Goal: Check status: Check status

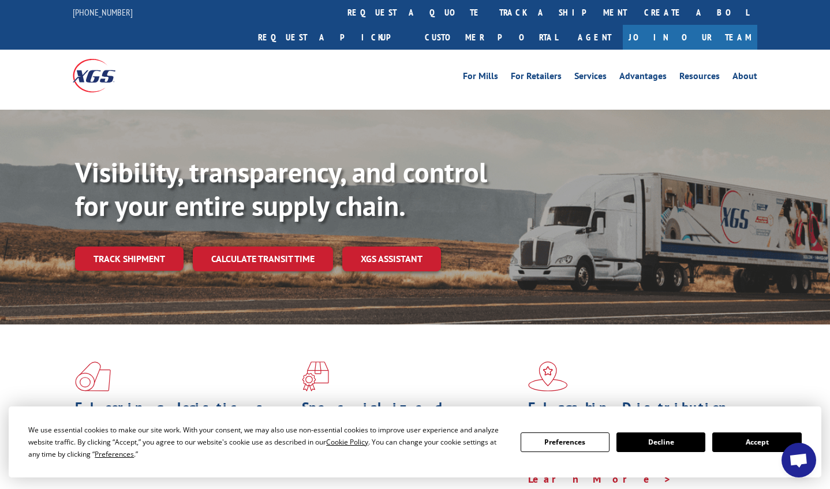
click at [732, 444] on button "Accept" at bounding box center [756, 442] width 89 height 20
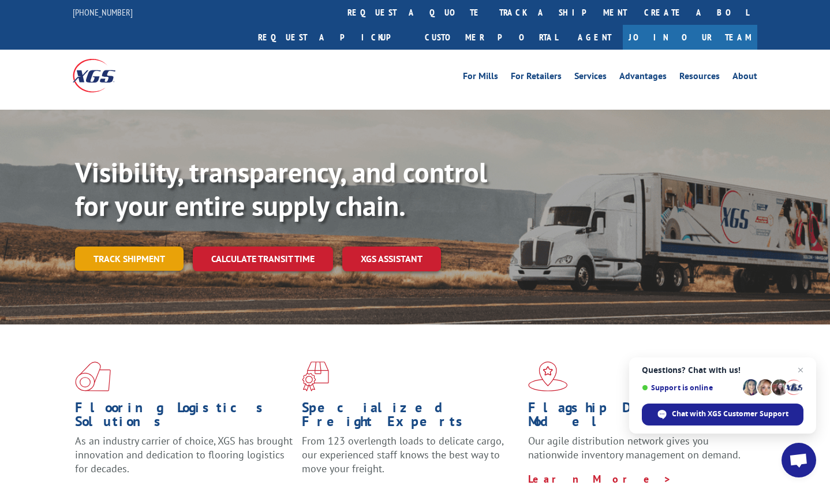
click at [127, 246] on link "Track shipment" at bounding box center [129, 258] width 108 height 24
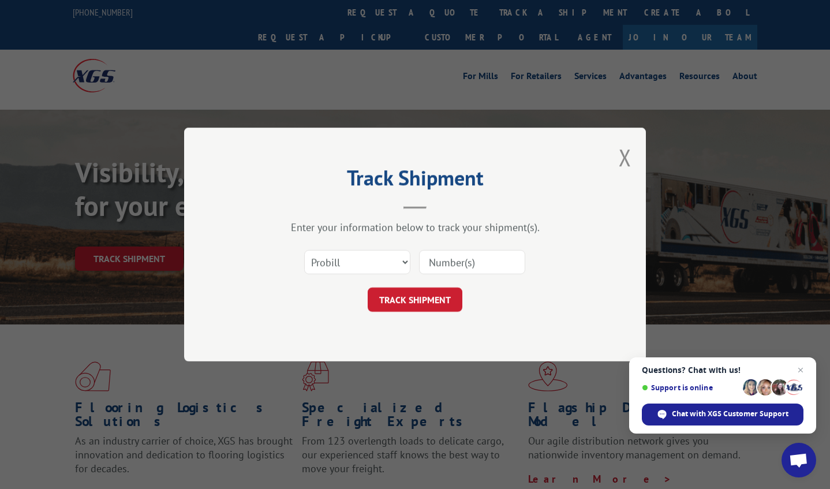
click at [459, 256] on div at bounding box center [472, 262] width 106 height 27
click at [453, 261] on input at bounding box center [472, 262] width 106 height 24
drag, startPoint x: 432, startPoint y: 261, endPoint x: 540, endPoint y: 257, distance: 108.6
click at [540, 257] on div "Select category... Probill BOL PO" at bounding box center [415, 262] width 346 height 38
paste input "17594612"
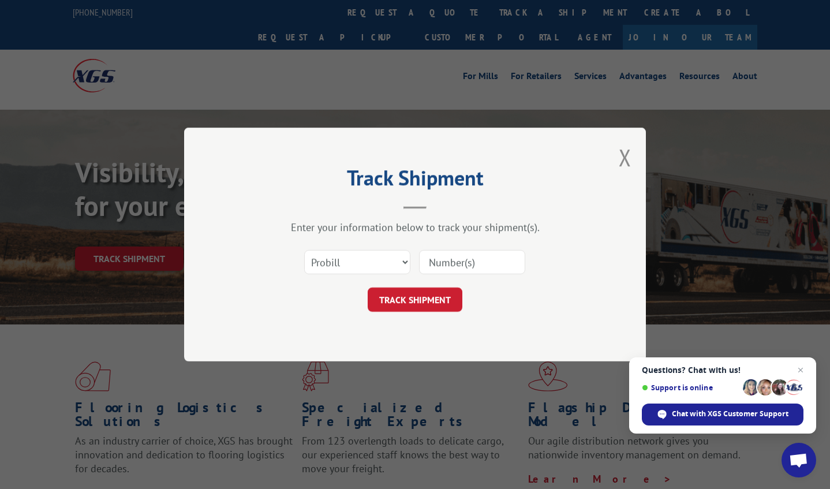
type input "17594612"
click at [406, 302] on button "TRACK SHIPMENT" at bounding box center [414, 299] width 95 height 24
